Goal: Information Seeking & Learning: Learn about a topic

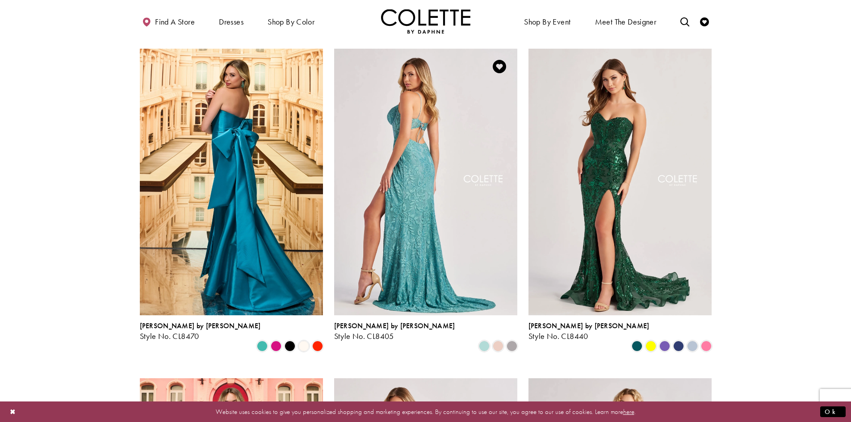
scroll to position [223, 0]
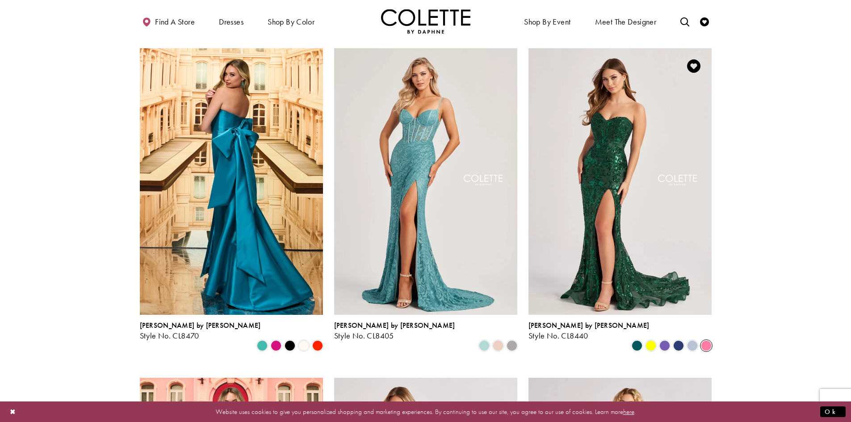
click at [704, 340] on span "Product List" at bounding box center [706, 345] width 11 height 11
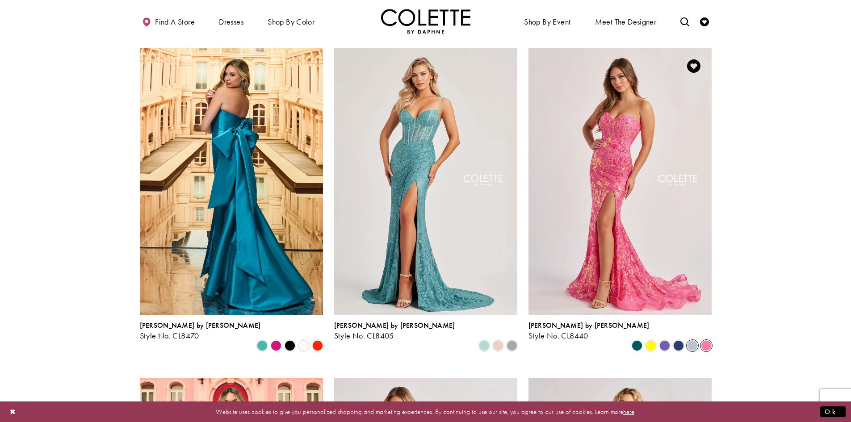
click at [688, 340] on span "Product List" at bounding box center [692, 345] width 11 height 11
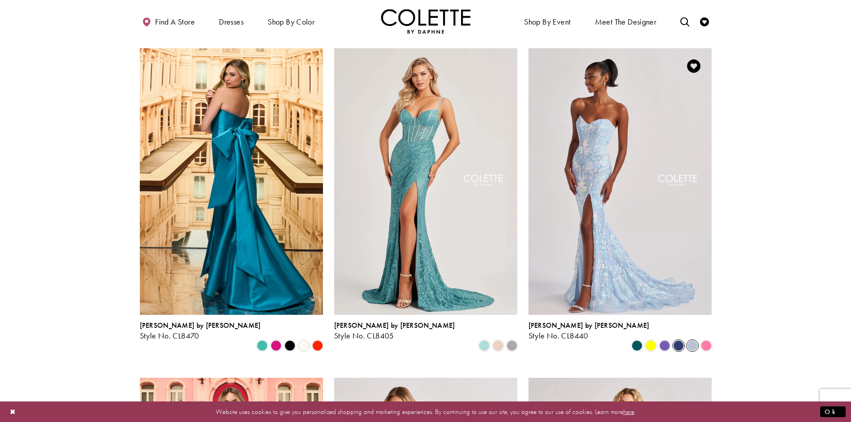
click at [678, 340] on span "Product List" at bounding box center [678, 345] width 11 height 11
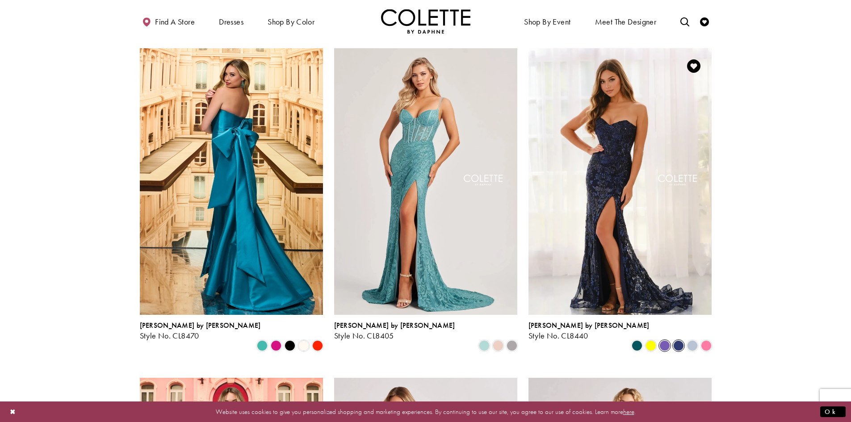
click at [662, 340] on span "Product List" at bounding box center [664, 345] width 11 height 11
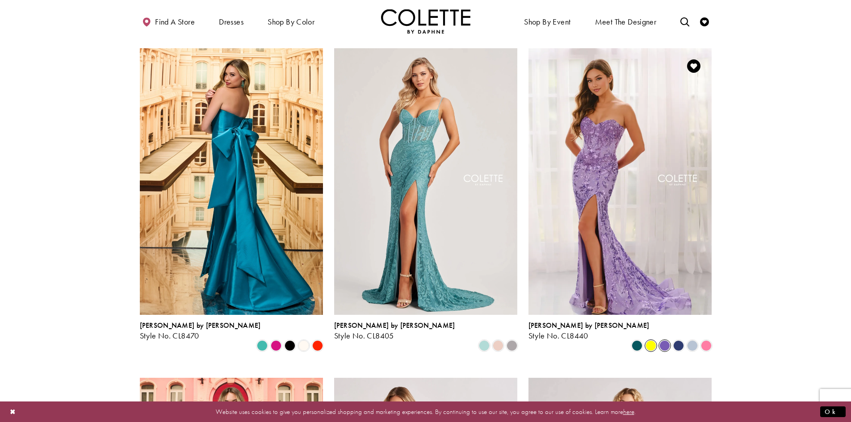
click at [655, 340] on span "Product List" at bounding box center [650, 345] width 11 height 11
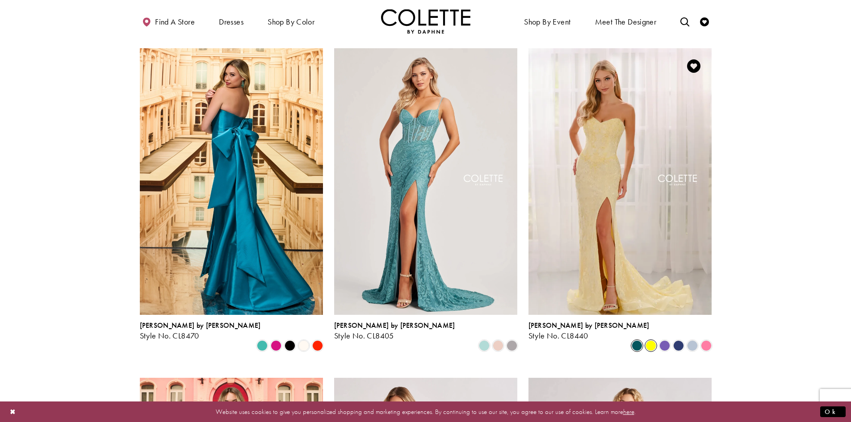
click at [639, 340] on span "Product List" at bounding box center [636, 345] width 11 height 11
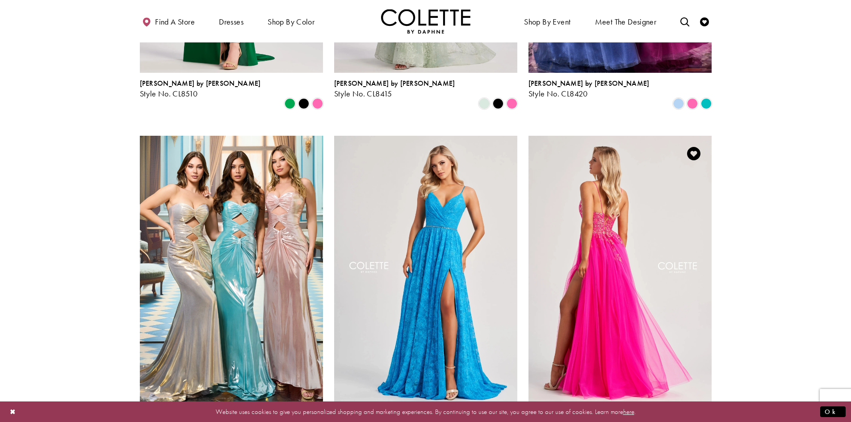
scroll to position [1206, 0]
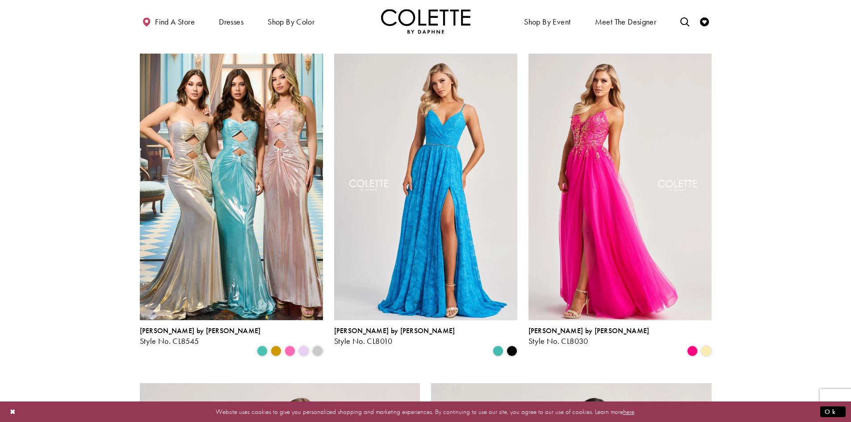
click at [713, 305] on div "Colette by Daphne Style No. CL8030 Skip Color List #15feb4540d to end Color Lis…" at bounding box center [619, 204] width 194 height 329
click at [702, 344] on div "Product List" at bounding box center [706, 351] width 14 height 14
click at [706, 346] on span "Product List" at bounding box center [706, 351] width 11 height 11
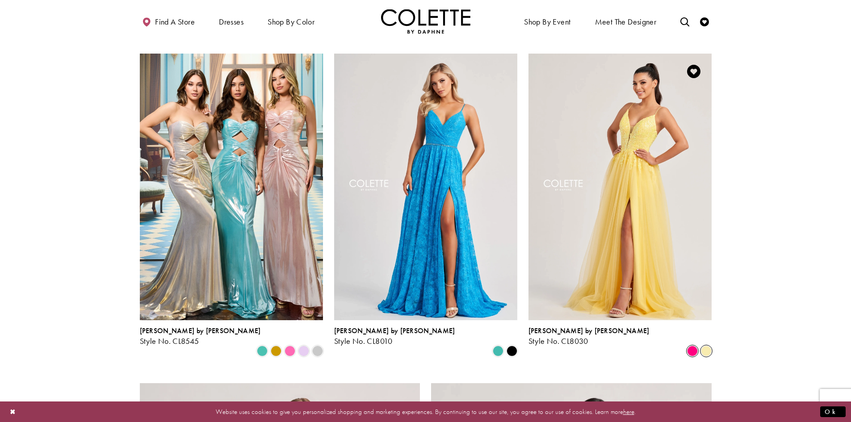
click at [689, 346] on span "Product List" at bounding box center [692, 351] width 11 height 11
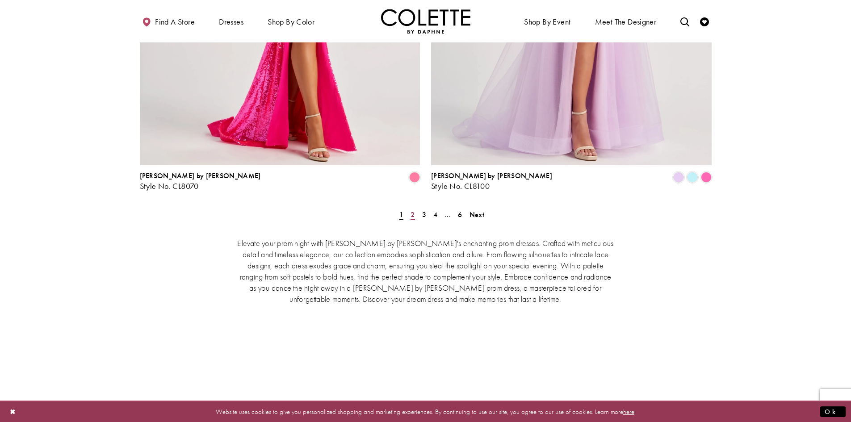
click at [413, 210] on span "2" at bounding box center [412, 214] width 4 height 9
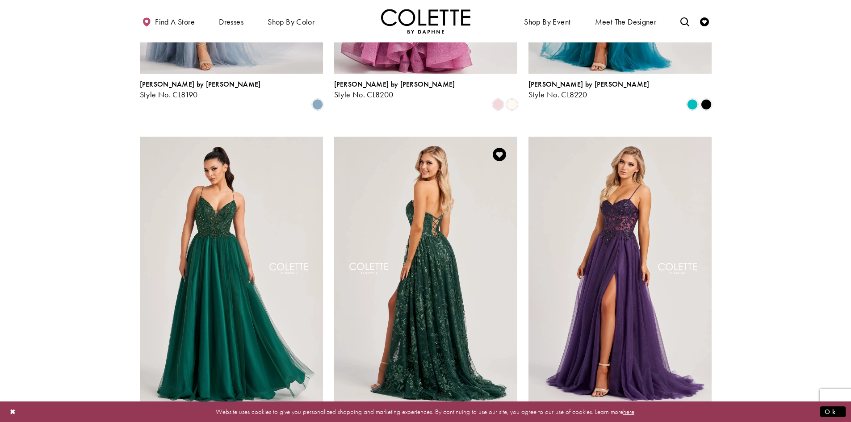
scroll to position [1122, 0]
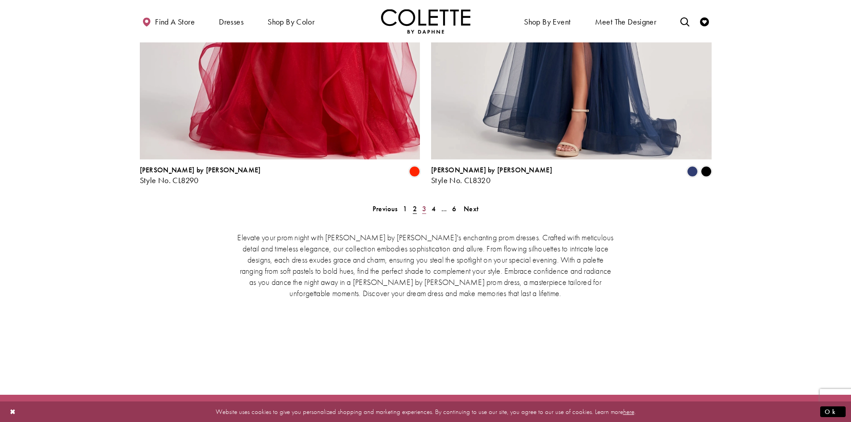
click at [422, 204] on span "3" at bounding box center [424, 208] width 4 height 9
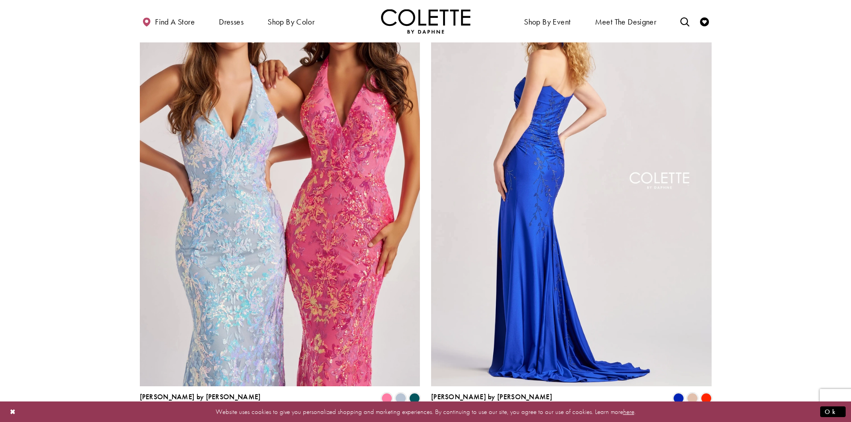
scroll to position [1747, 0]
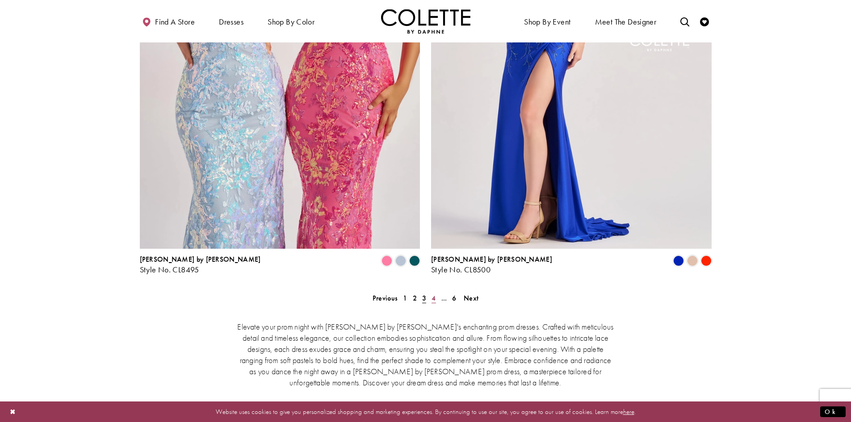
click at [434, 293] on span "4" at bounding box center [433, 297] width 4 height 9
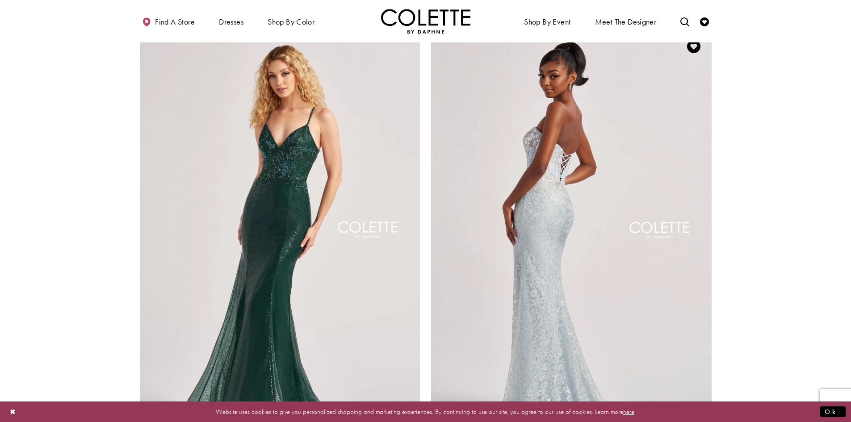
scroll to position [1747, 0]
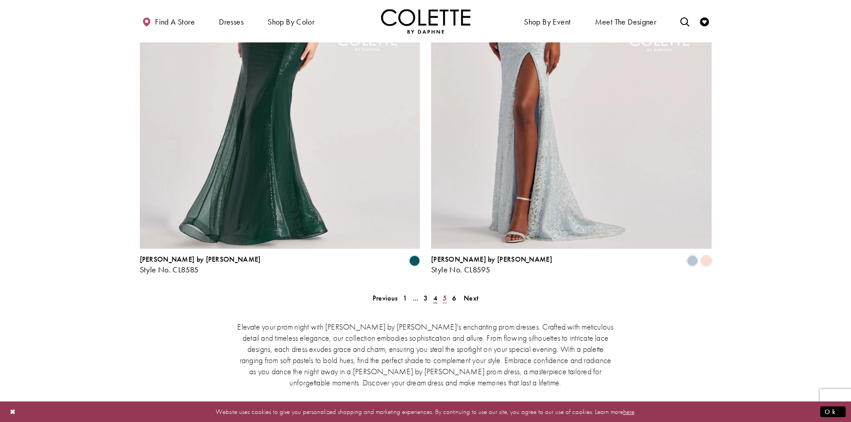
click at [446, 293] on span "5" at bounding box center [445, 297] width 4 height 9
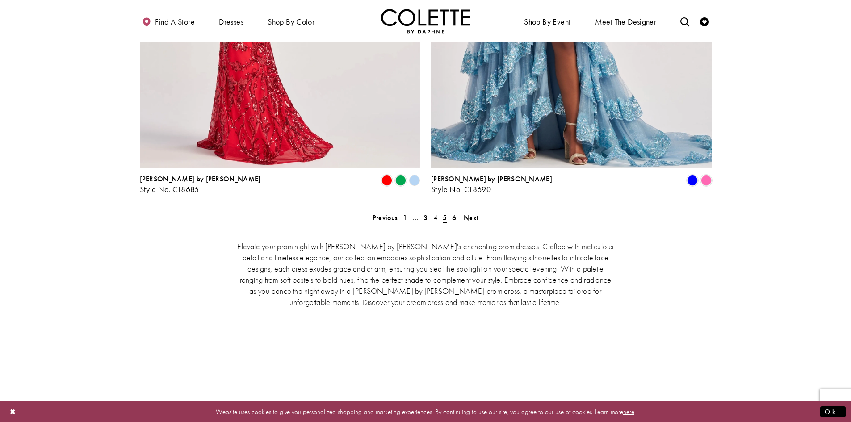
scroll to position [1881, 0]
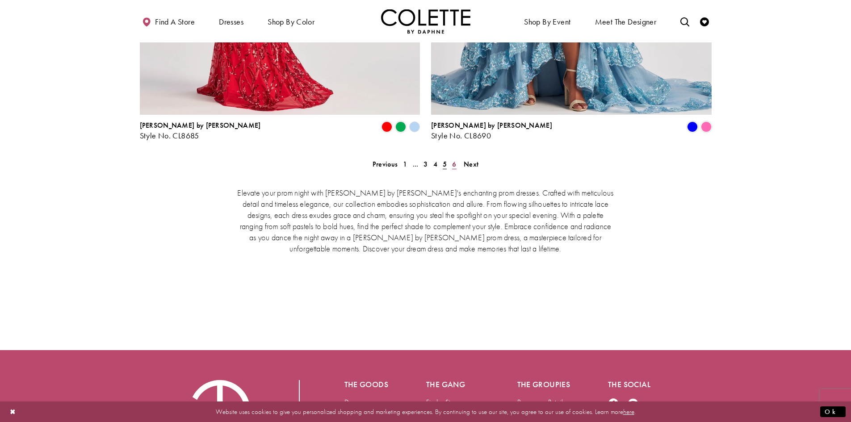
click at [457, 158] on link "6" at bounding box center [453, 164] width 9 height 13
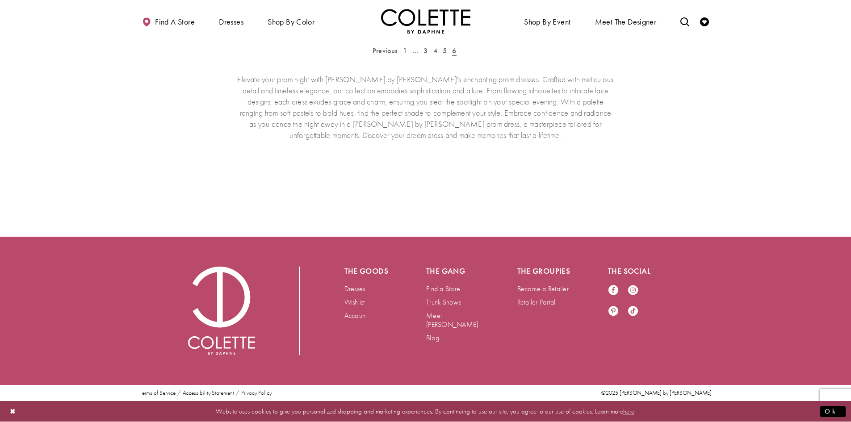
scroll to position [229, 0]
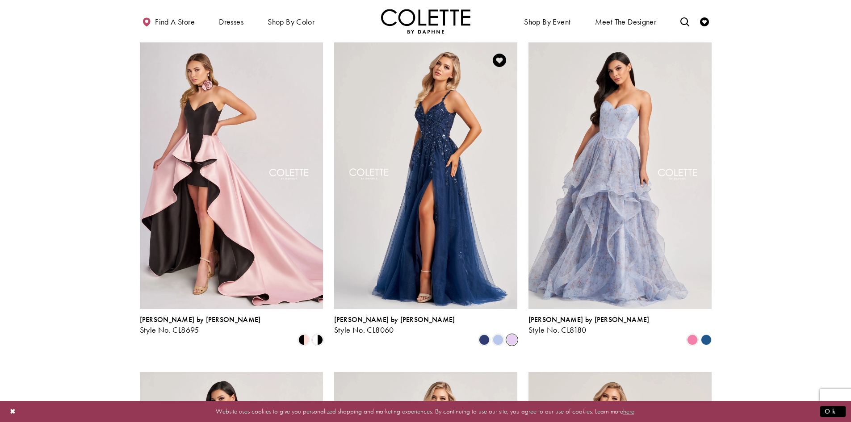
click at [512, 334] on span "Product List" at bounding box center [511, 339] width 11 height 11
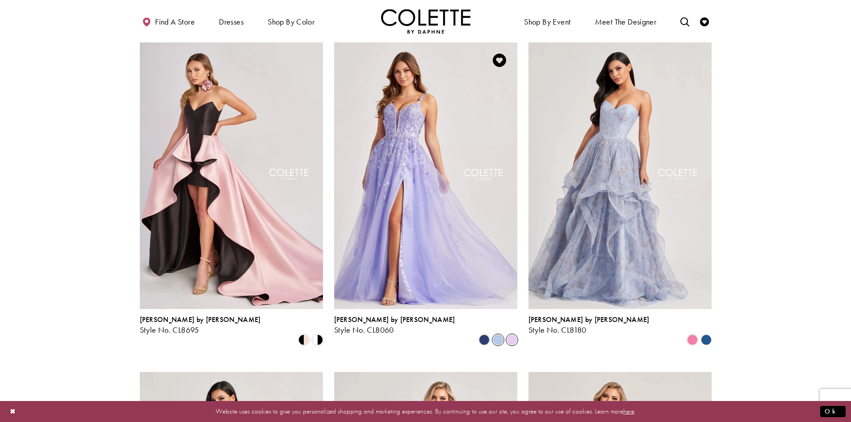
click at [500, 334] on span "Product List" at bounding box center [498, 339] width 11 height 11
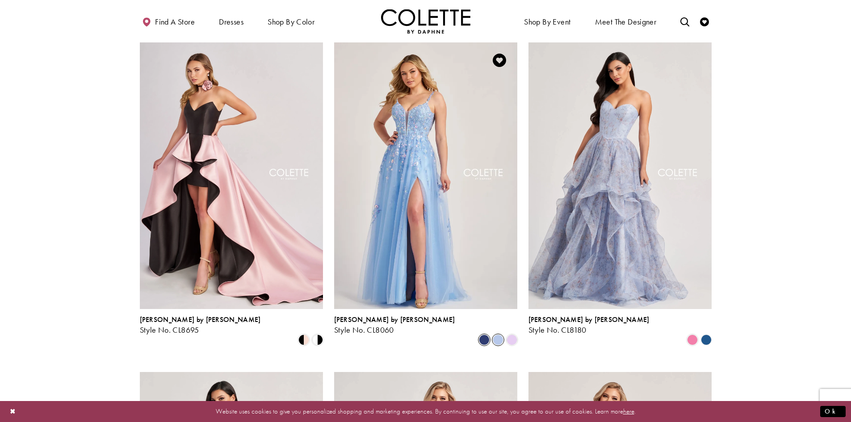
click at [487, 334] on span "Product List" at bounding box center [484, 339] width 11 height 11
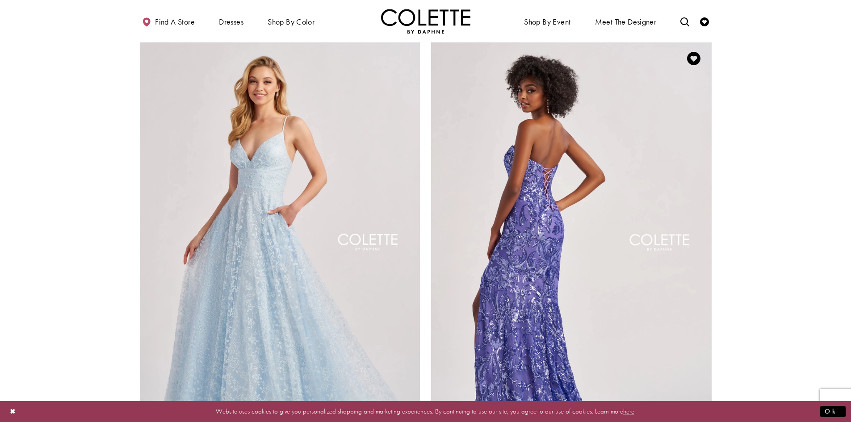
scroll to position [1301, 0]
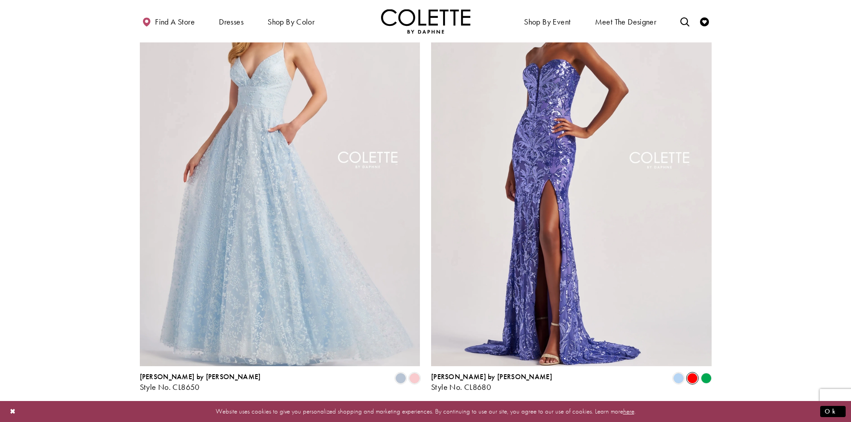
click at [688, 373] on span "Product List" at bounding box center [692, 378] width 11 height 11
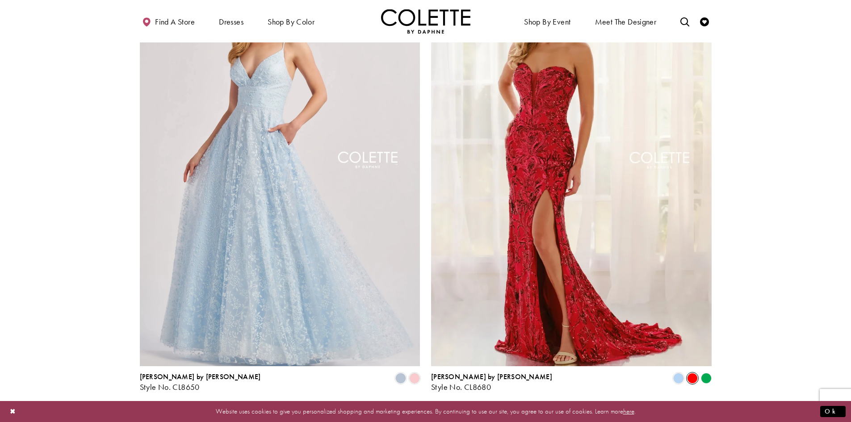
click at [415, 372] on div "Product List" at bounding box center [415, 379] width 14 height 14
click at [411, 373] on span "Product List" at bounding box center [414, 378] width 11 height 11
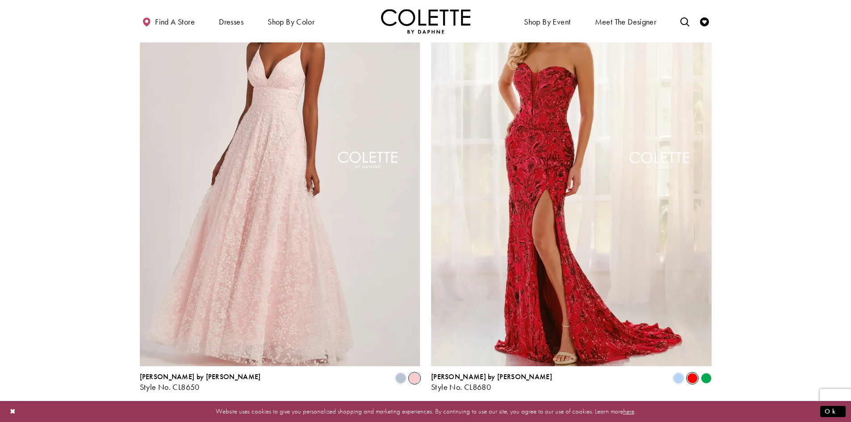
click at [448, 409] on link "5" at bounding box center [444, 415] width 9 height 13
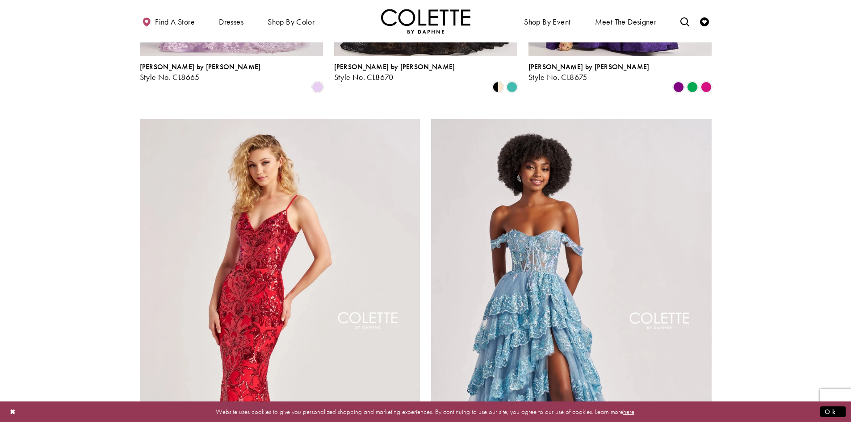
scroll to position [1613, 0]
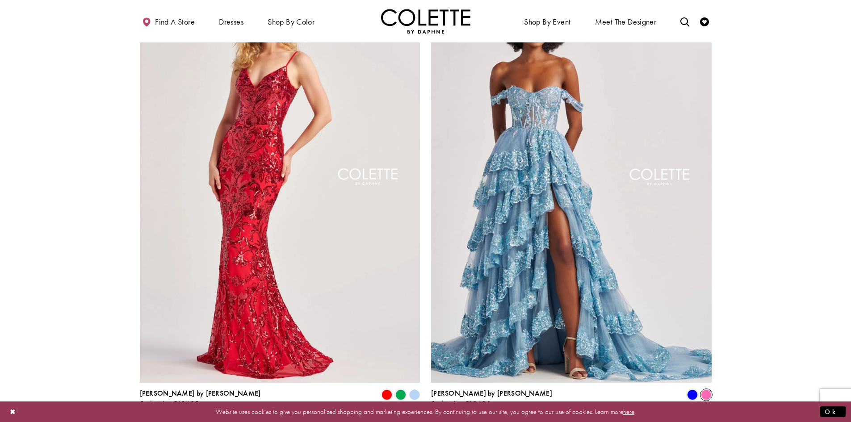
click at [706, 389] on span "Product List" at bounding box center [706, 394] width 11 height 11
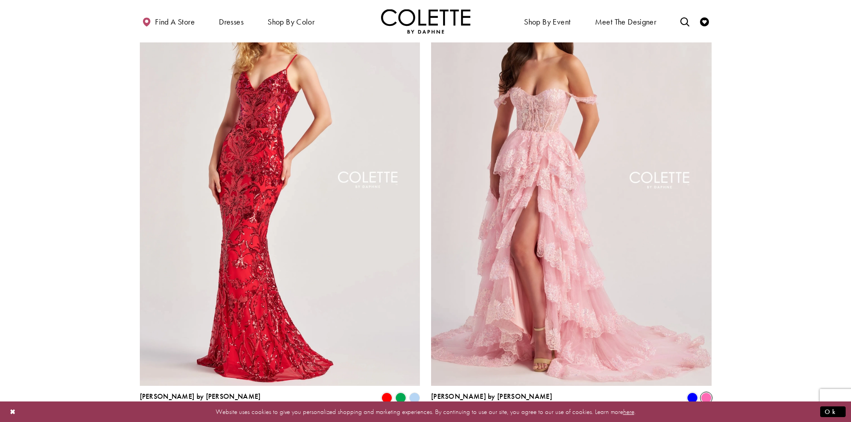
scroll to position [1792, 0]
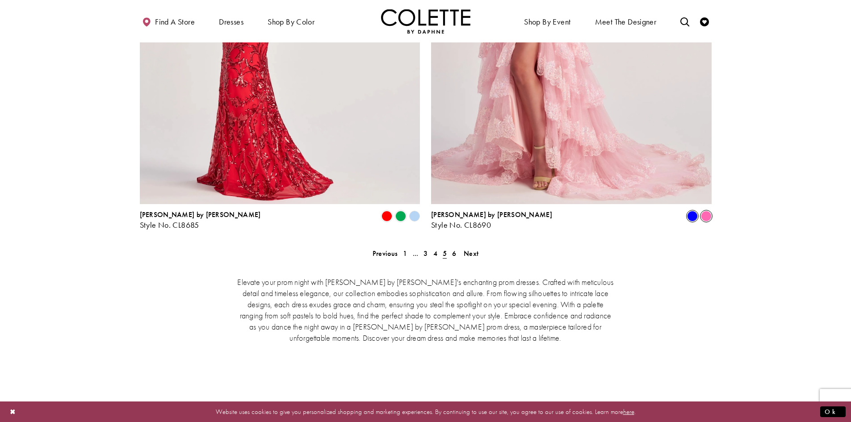
click at [691, 211] on span "Product List" at bounding box center [692, 216] width 11 height 11
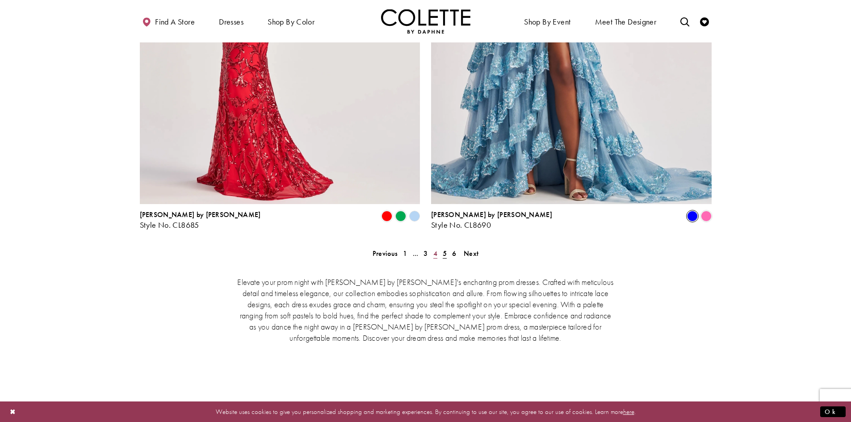
click at [433, 249] on span "4" at bounding box center [435, 253] width 4 height 9
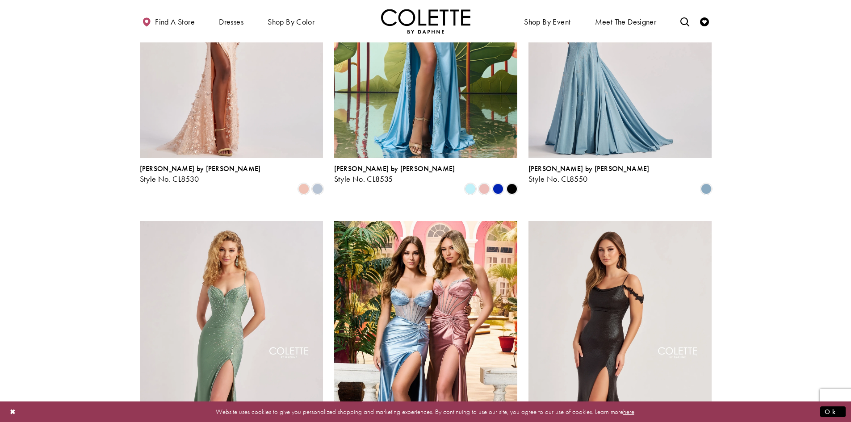
scroll to position [720, 0]
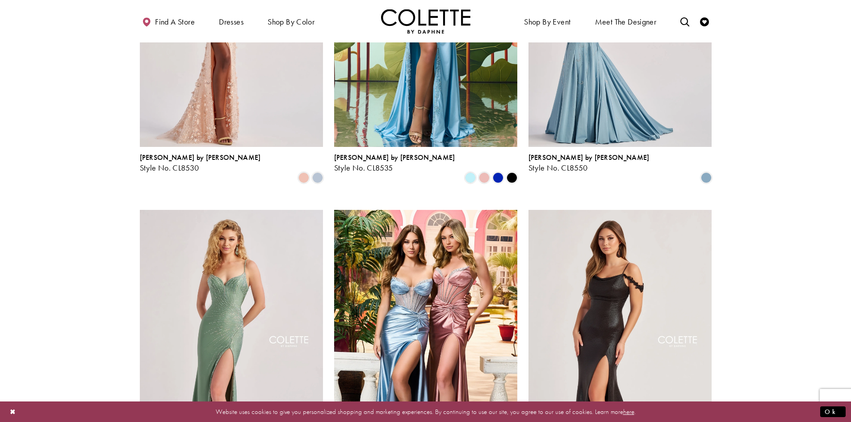
click at [786, 231] on section at bounding box center [425, 417] width 851 height 1770
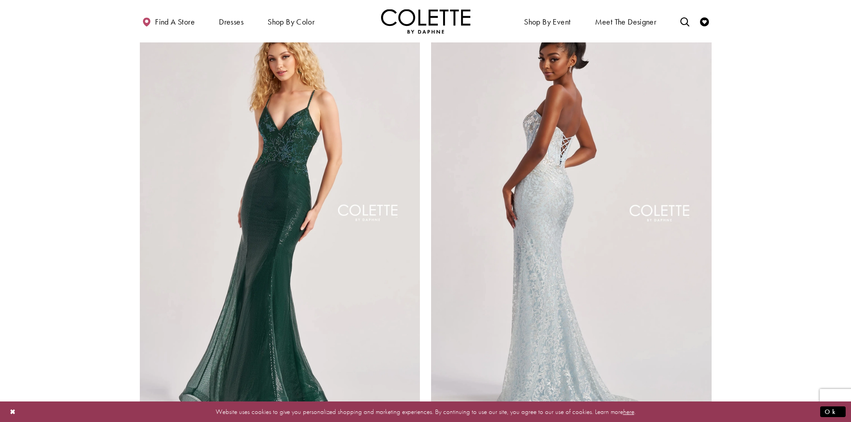
scroll to position [1569, 0]
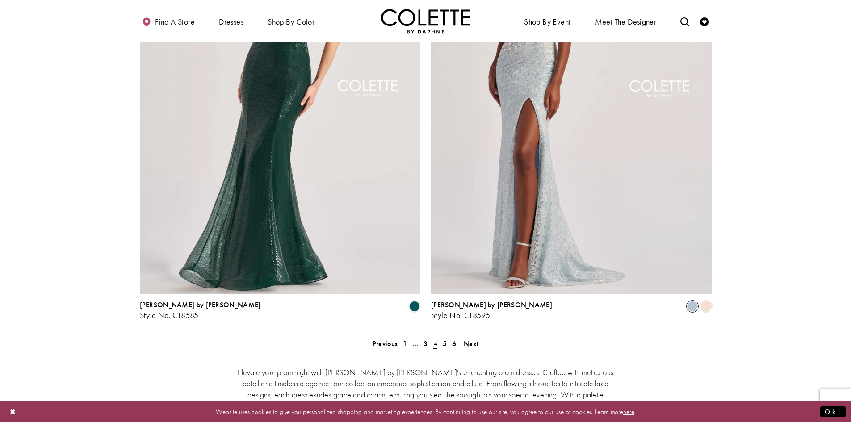
scroll to position [1703, 0]
click at [430, 336] on link "3" at bounding box center [425, 342] width 9 height 13
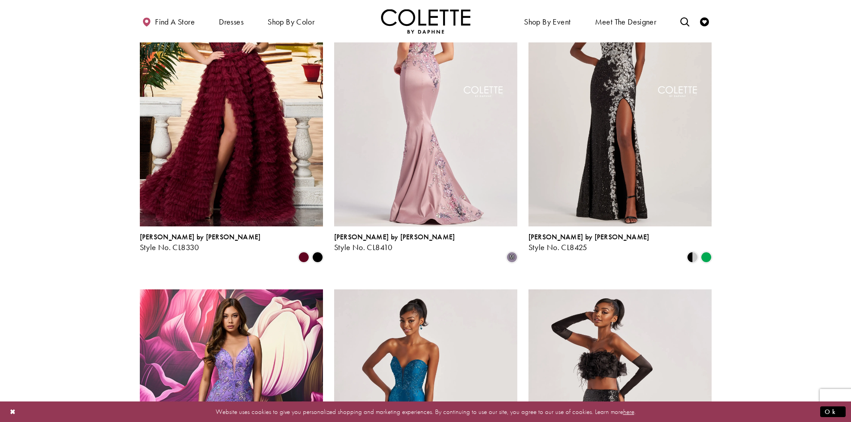
scroll to position [318, 0]
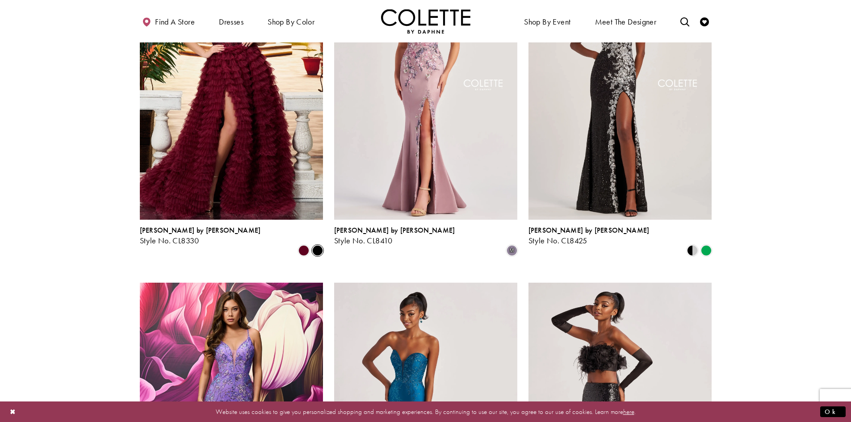
click at [316, 245] on span "Product List" at bounding box center [317, 250] width 11 height 11
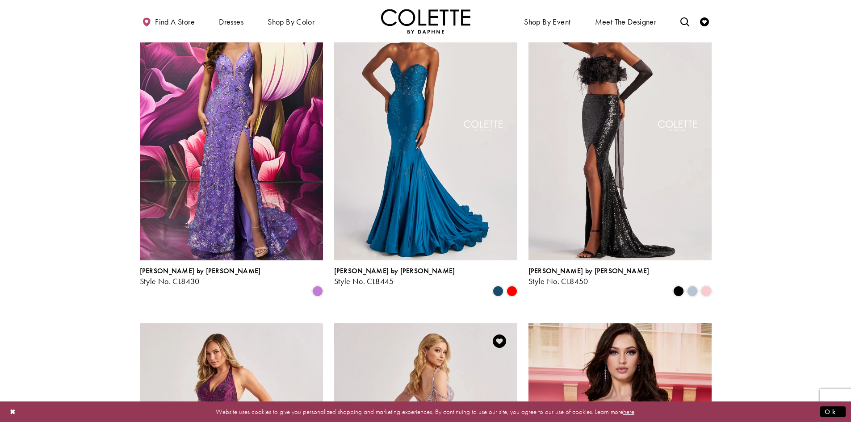
scroll to position [631, 0]
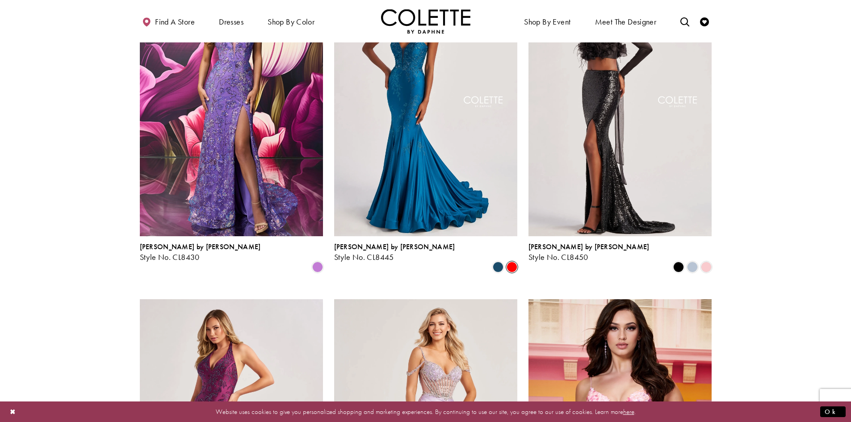
click at [510, 262] on span "Product List" at bounding box center [511, 267] width 11 height 11
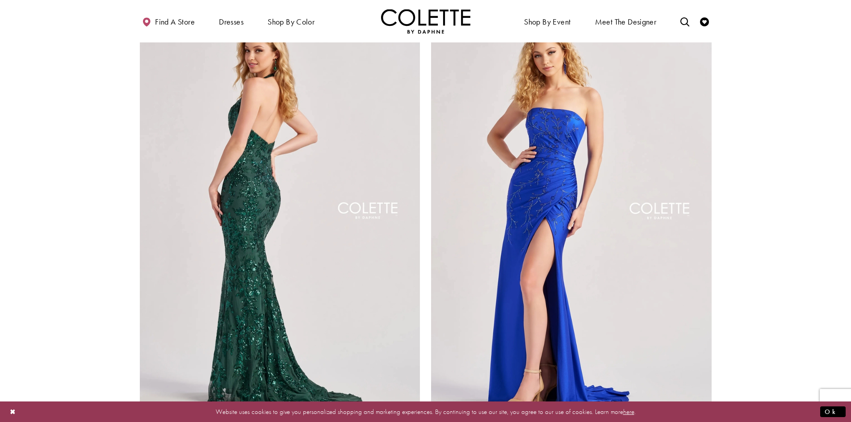
scroll to position [1658, 0]
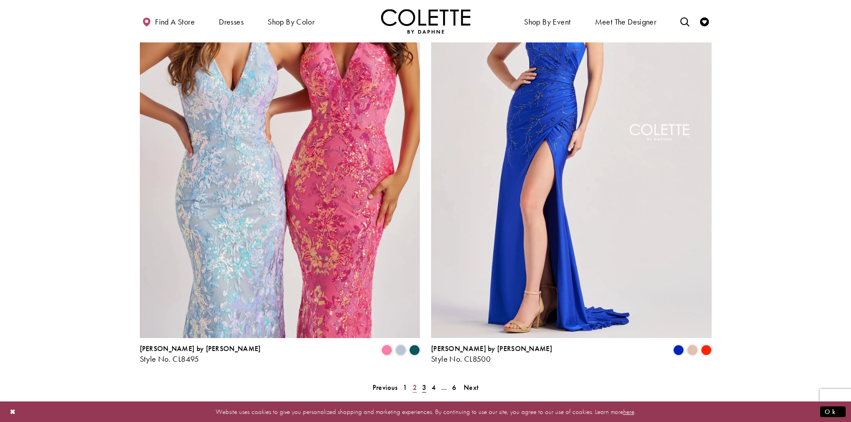
click at [415, 383] on span "2" at bounding box center [415, 387] width 4 height 9
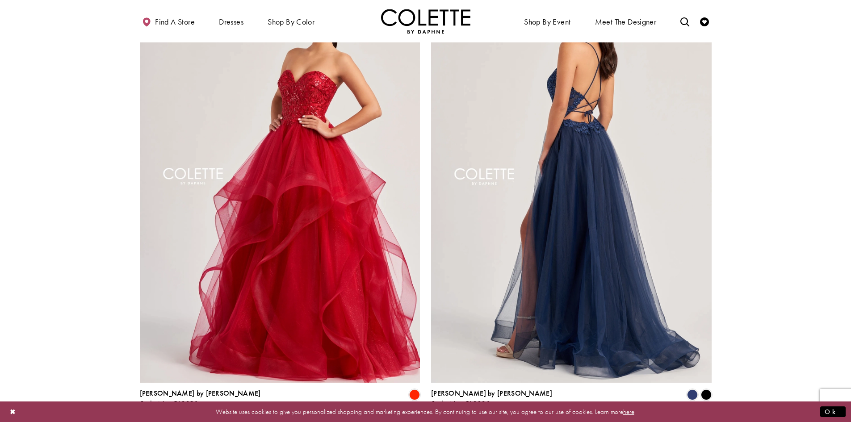
scroll to position [1837, 0]
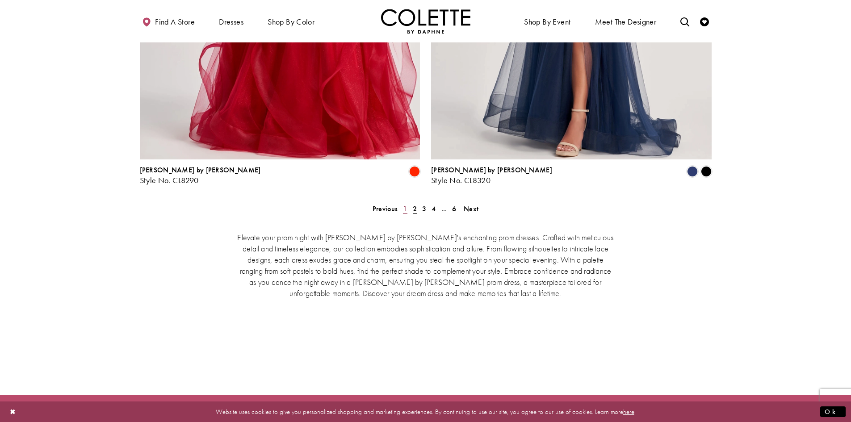
click at [407, 202] on link "1" at bounding box center [404, 208] width 9 height 13
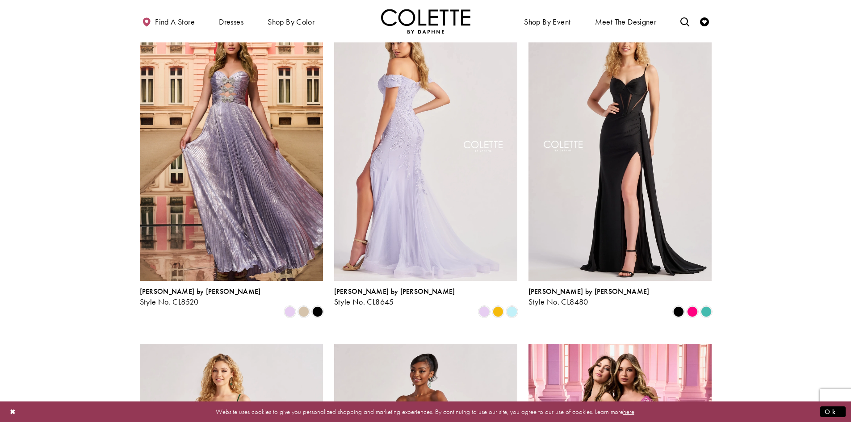
scroll to position [631, 0]
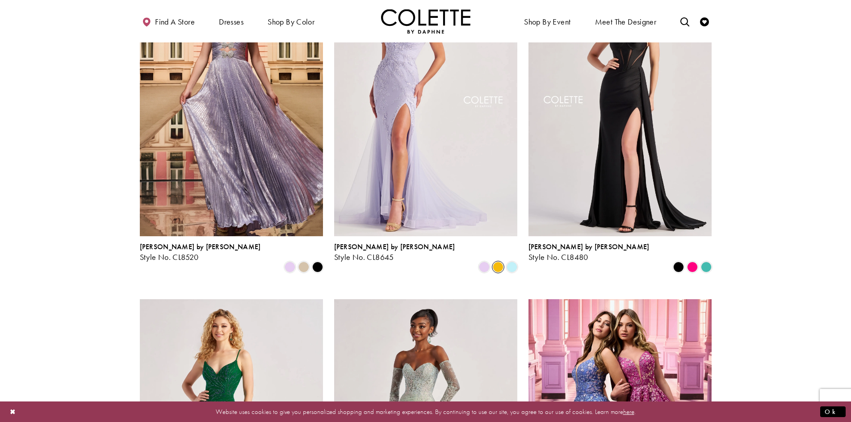
click at [497, 262] on span "Product List" at bounding box center [498, 267] width 11 height 11
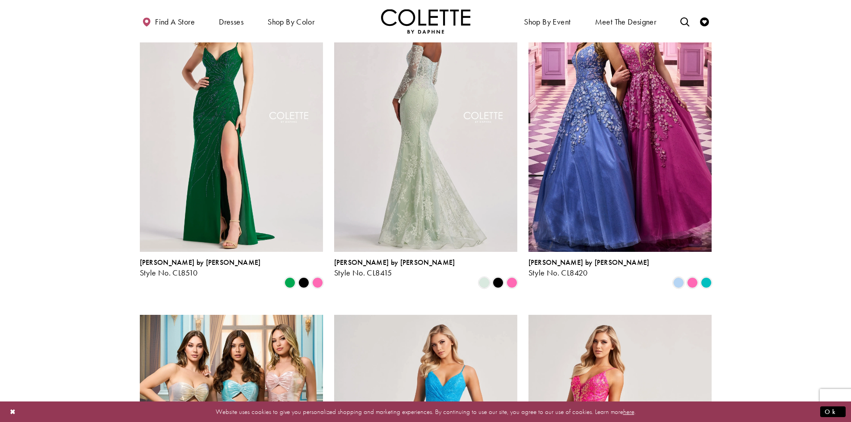
scroll to position [944, 0]
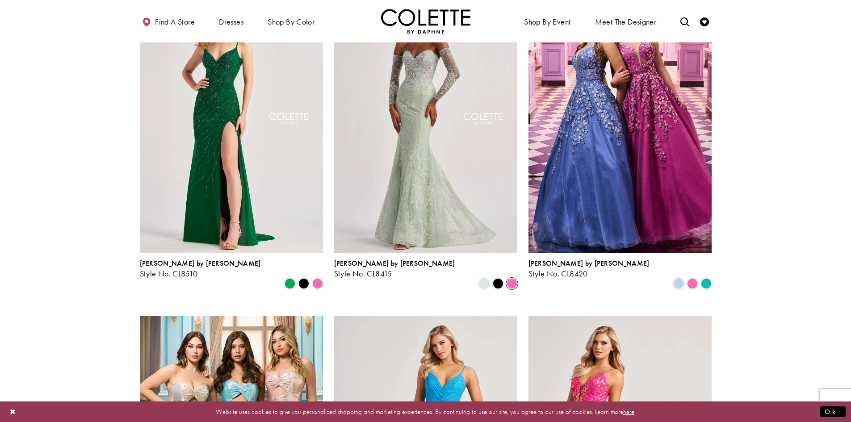
click at [512, 278] on span "Product List" at bounding box center [511, 283] width 11 height 11
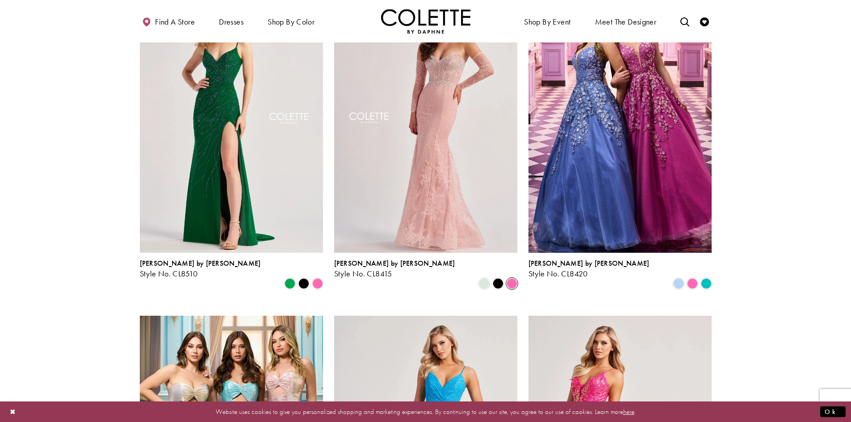
click at [512, 278] on span "Product List" at bounding box center [511, 283] width 11 height 11
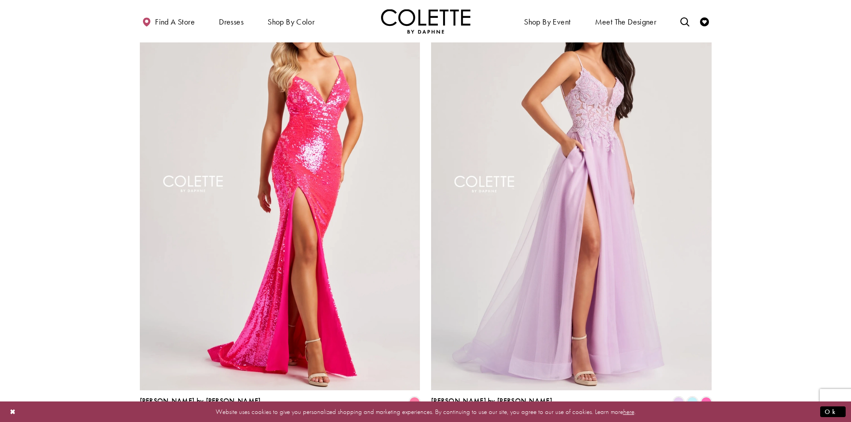
scroll to position [1747, 0]
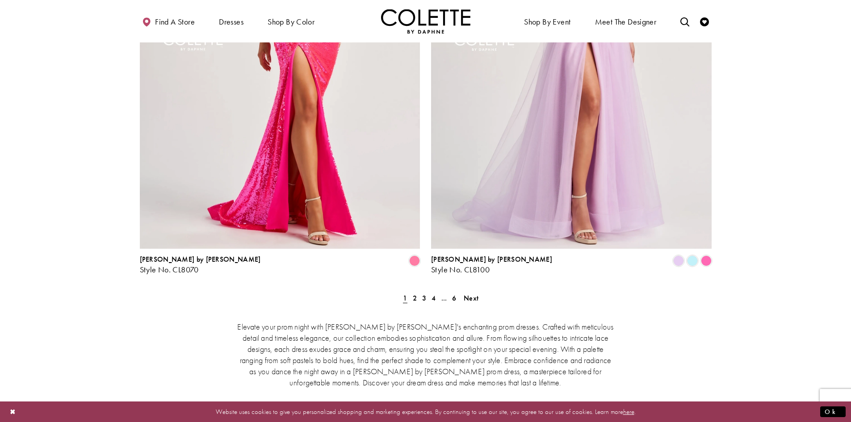
click at [405, 302] on div "Elevate your prom night with Colette by Daphne's enchanting prom dresses. Craft…" at bounding box center [426, 376] width 572 height 149
click at [405, 293] on span "1" at bounding box center [405, 297] width 4 height 9
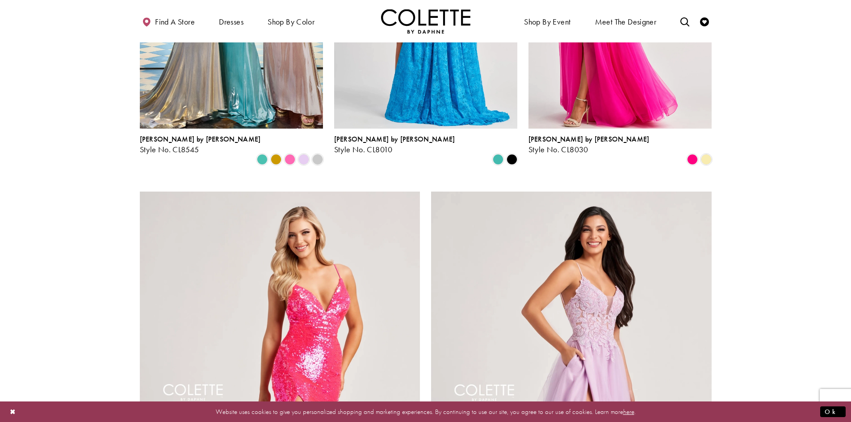
scroll to position [1301, 0]
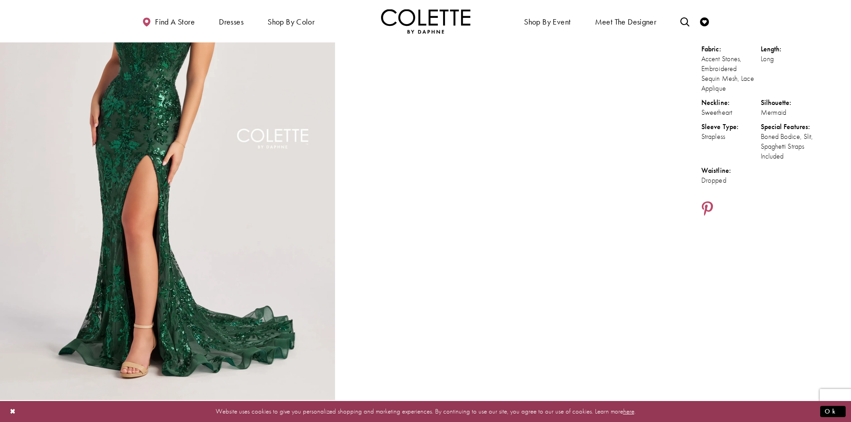
scroll to position [113, 0]
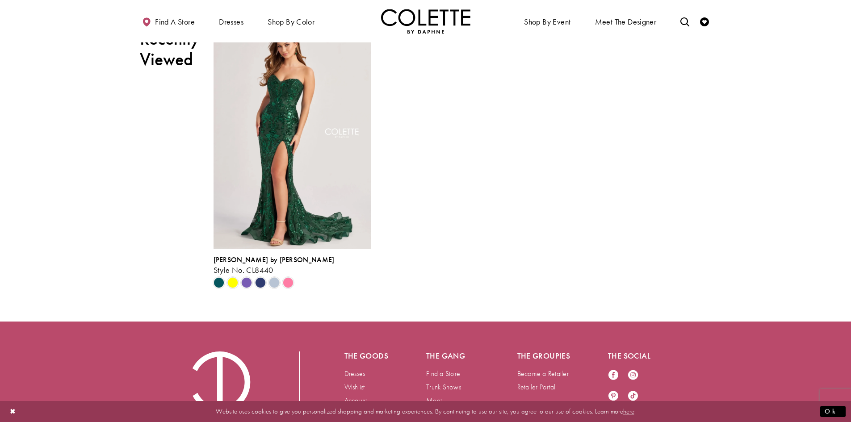
scroll to position [1965, 0]
